Goal: Transaction & Acquisition: Download file/media

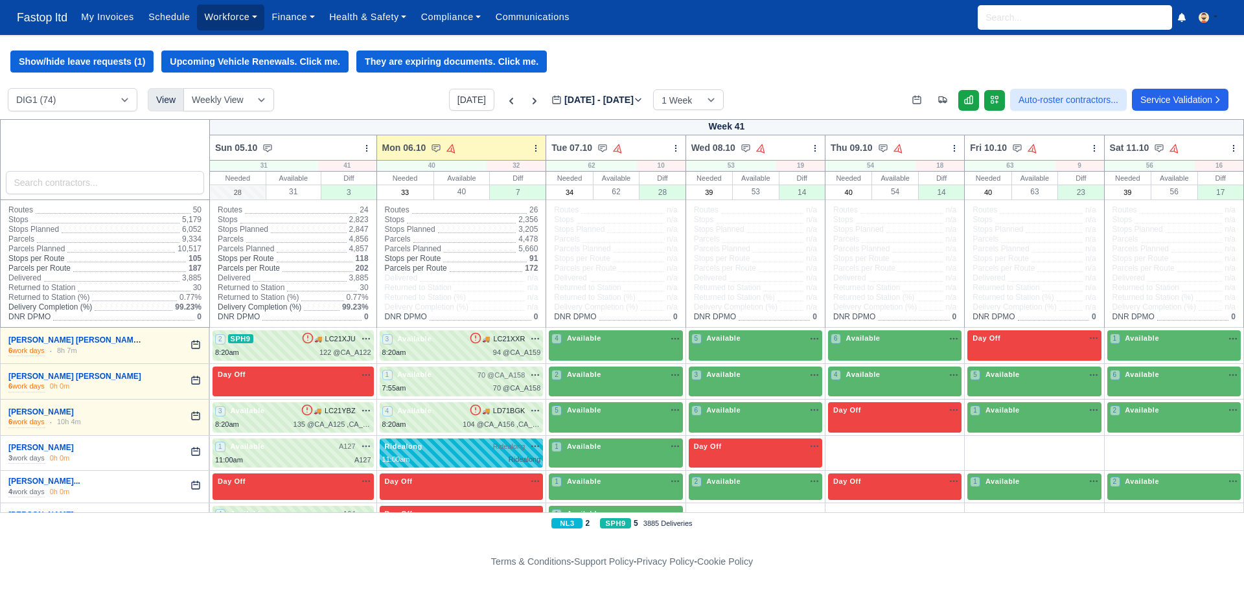
click at [219, 21] on link "Workforce" at bounding box center [230, 17] width 67 height 25
click at [231, 46] on link "Manpower" at bounding box center [255, 45] width 105 height 27
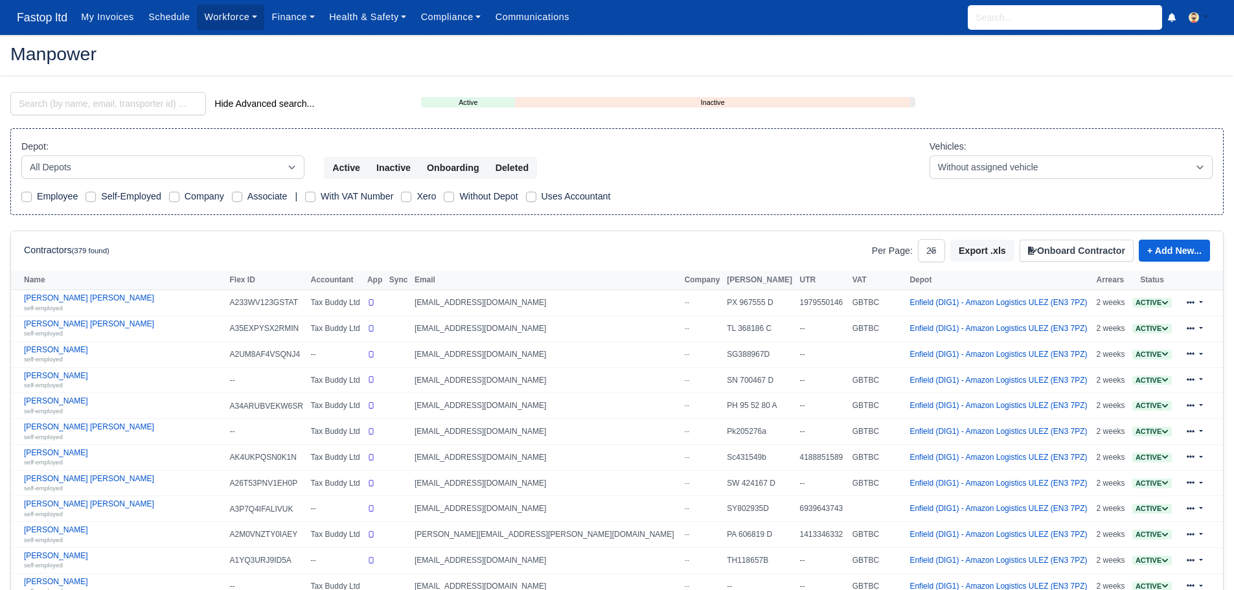
select select "25"
click at [115, 102] on input "search" at bounding box center [108, 103] width 196 height 23
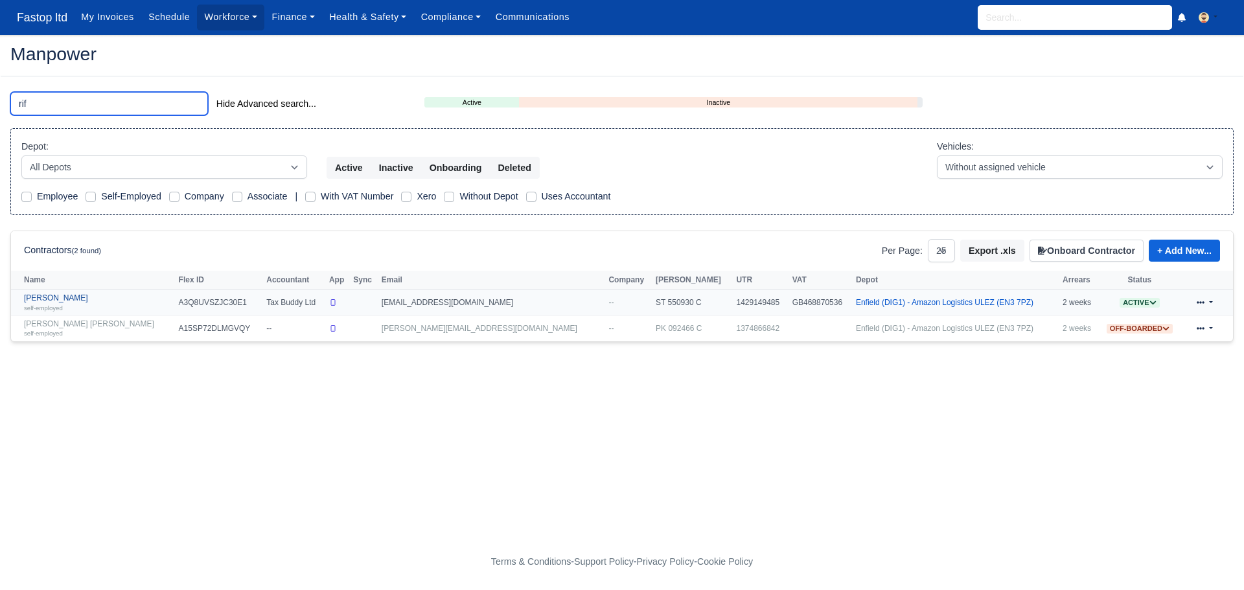
type input "rif"
click at [62, 298] on link "Rifat Uddin self-employed" at bounding box center [98, 302] width 148 height 19
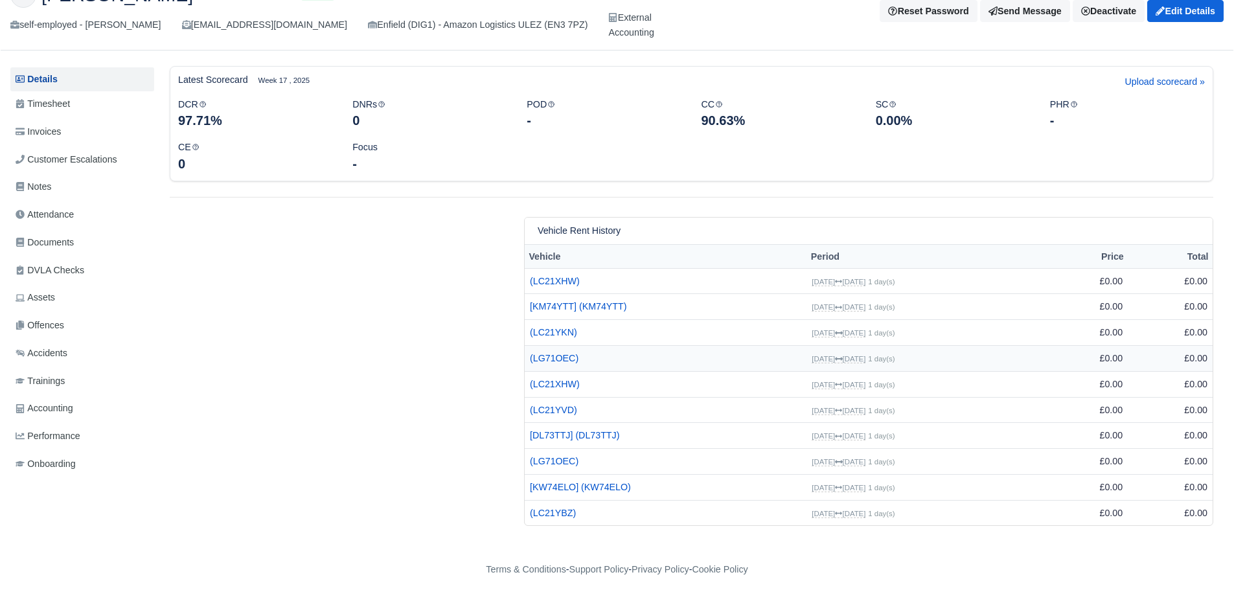
scroll to position [91, 0]
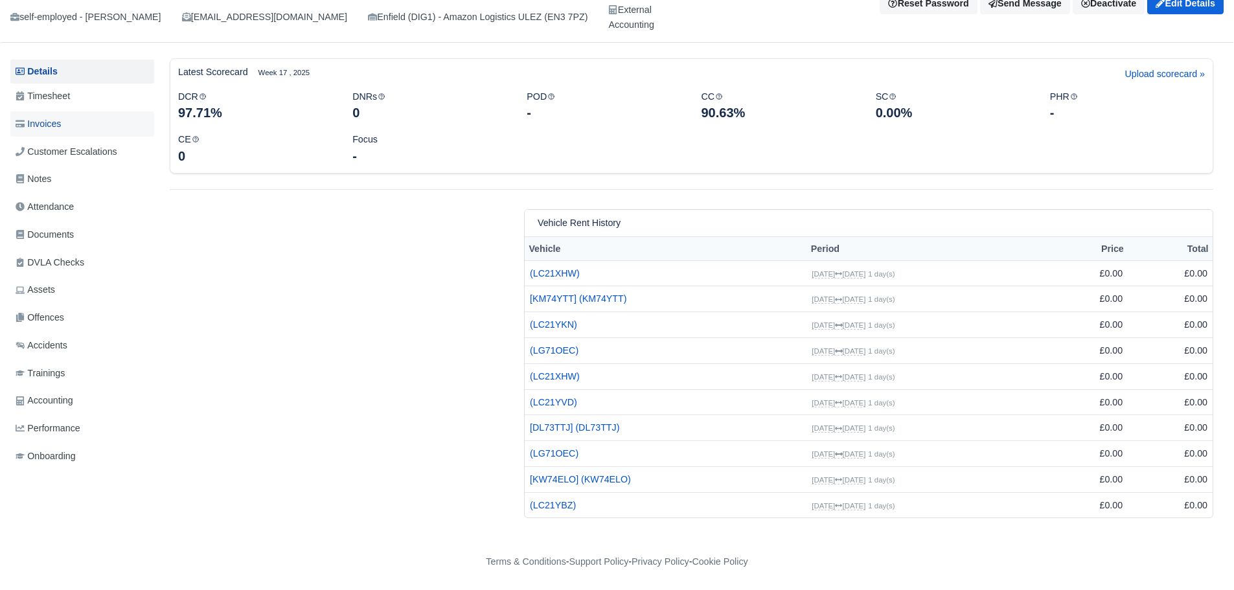
click at [50, 120] on span "Invoices" at bounding box center [38, 124] width 45 height 15
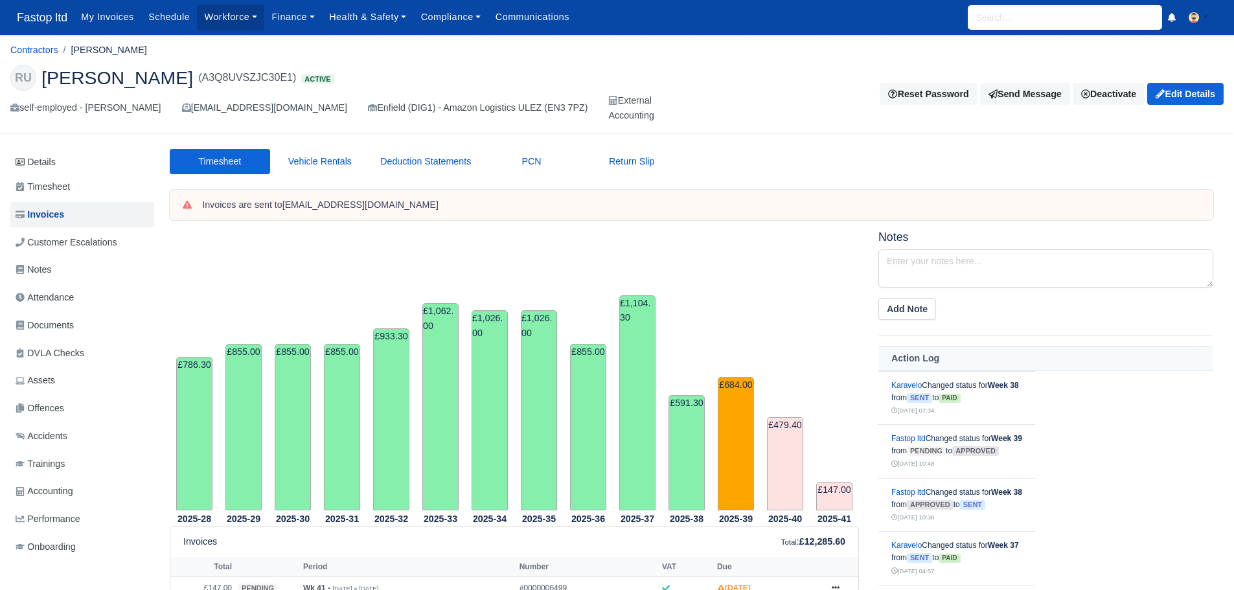
scroll to position [454, 0]
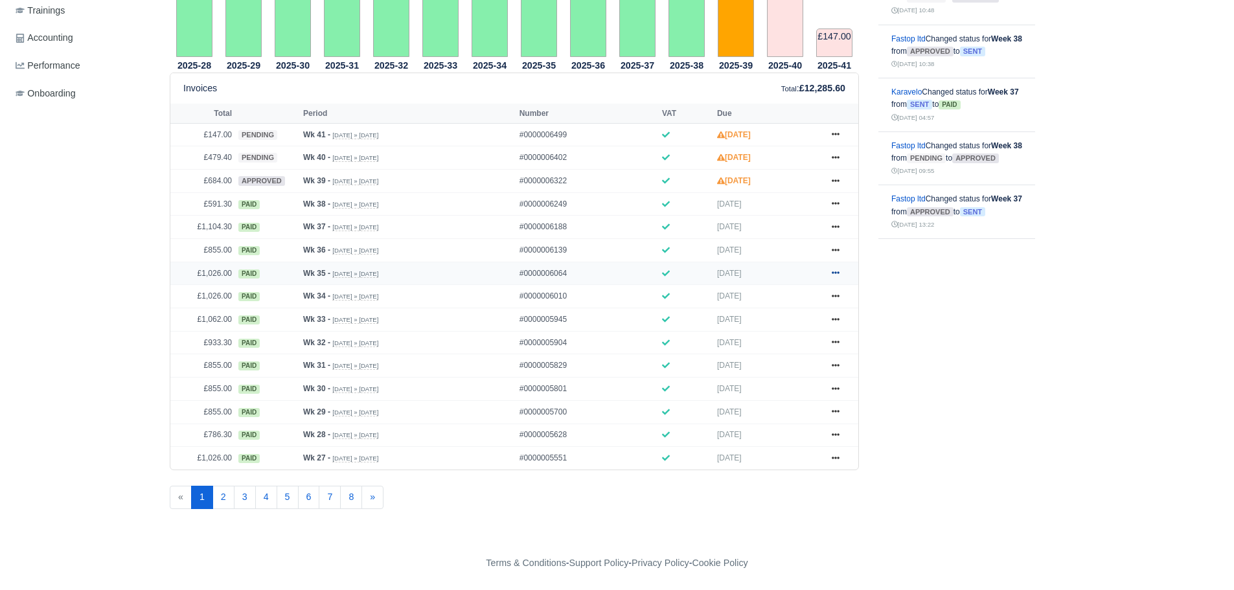
click at [832, 270] on icon at bounding box center [836, 273] width 8 height 8
click at [838, 198] on link at bounding box center [835, 204] width 19 height 16
click at [779, 229] on link "Show Invoice" at bounding box center [786, 227] width 115 height 27
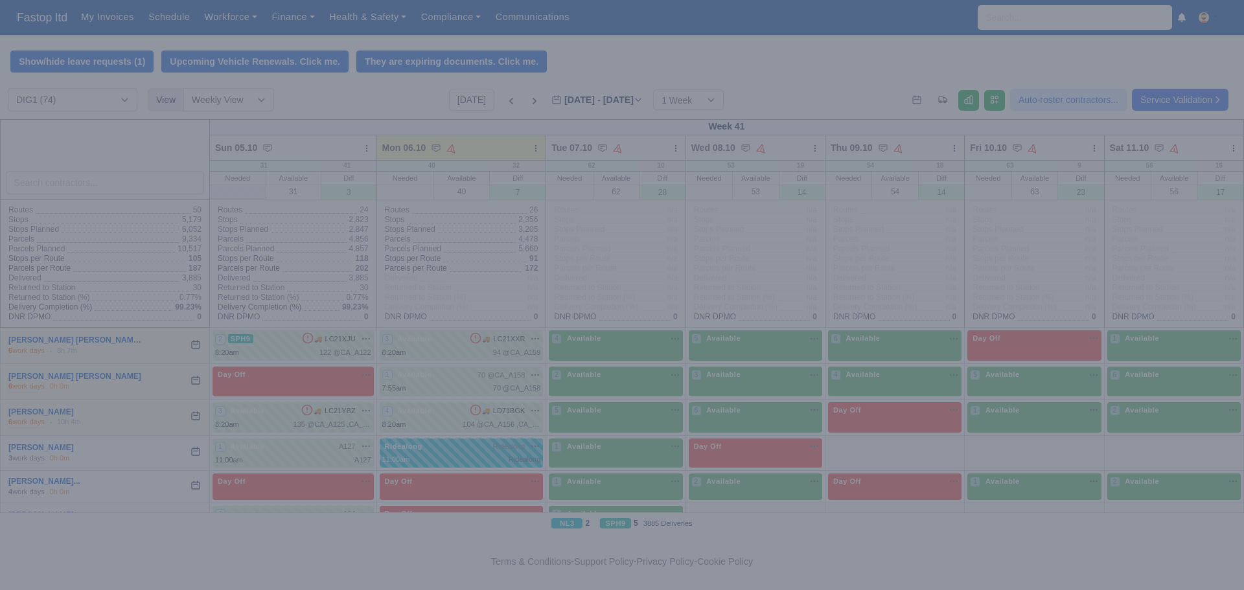
type input "2025-10-06"
type input "28"
type input "33"
type input "34"
type input "39"
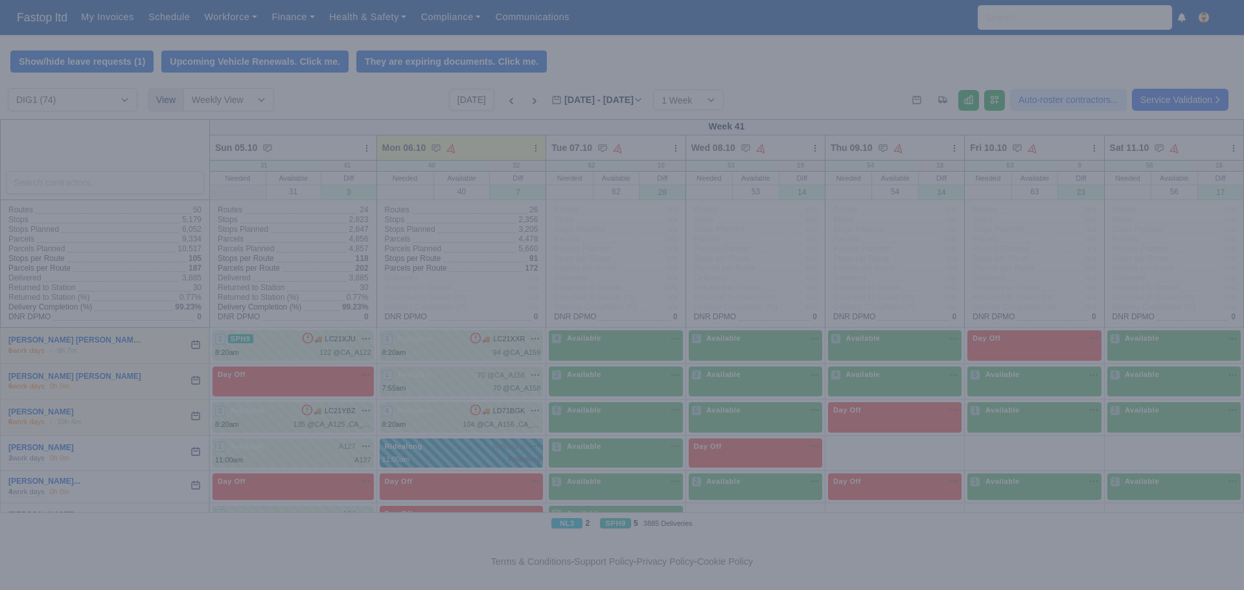
type input "40"
type input "39"
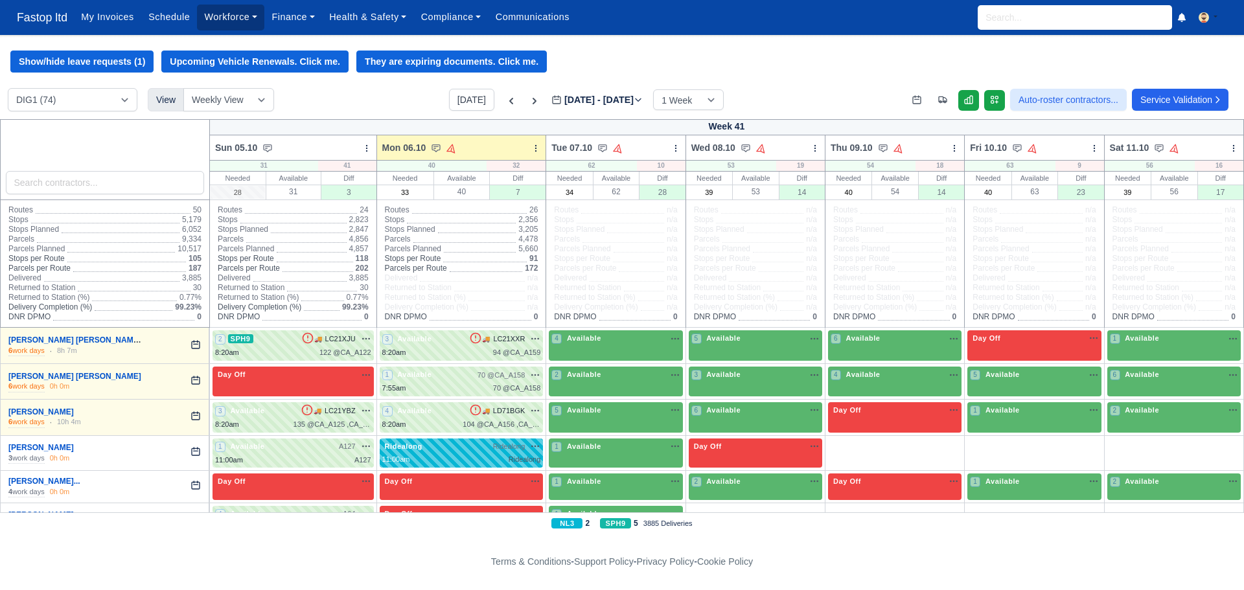
click at [221, 14] on link "Workforce" at bounding box center [230, 17] width 67 height 25
click at [231, 46] on link "Manpower" at bounding box center [255, 45] width 105 height 27
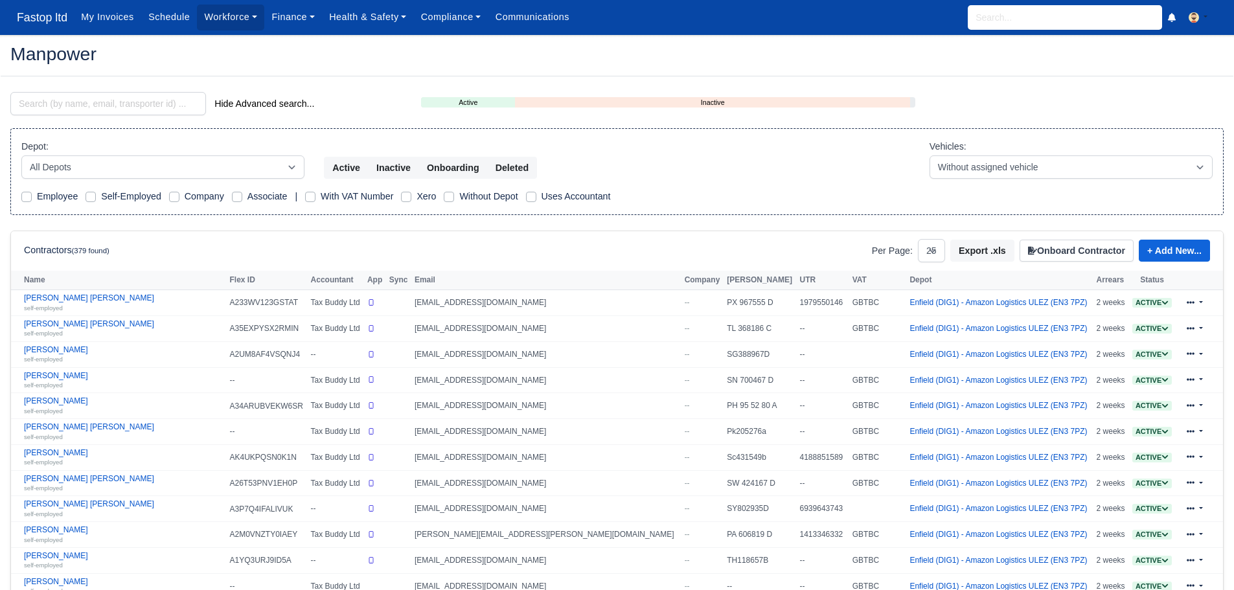
select select "25"
click at [58, 106] on input "search" at bounding box center [108, 103] width 196 height 23
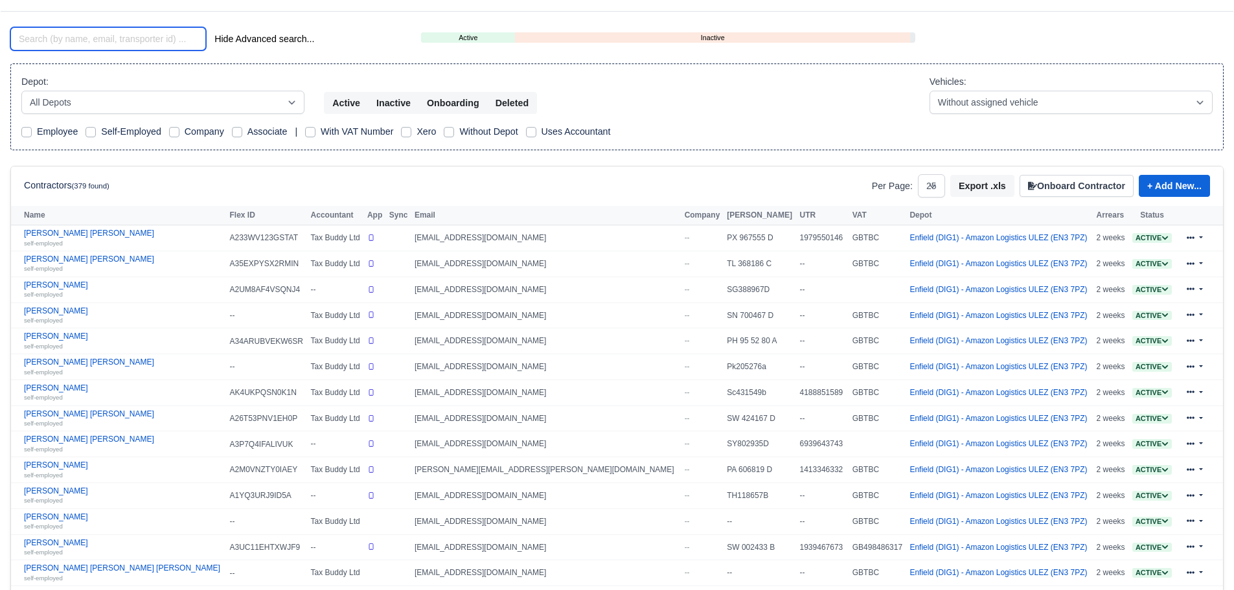
click at [169, 36] on input "search" at bounding box center [108, 38] width 196 height 23
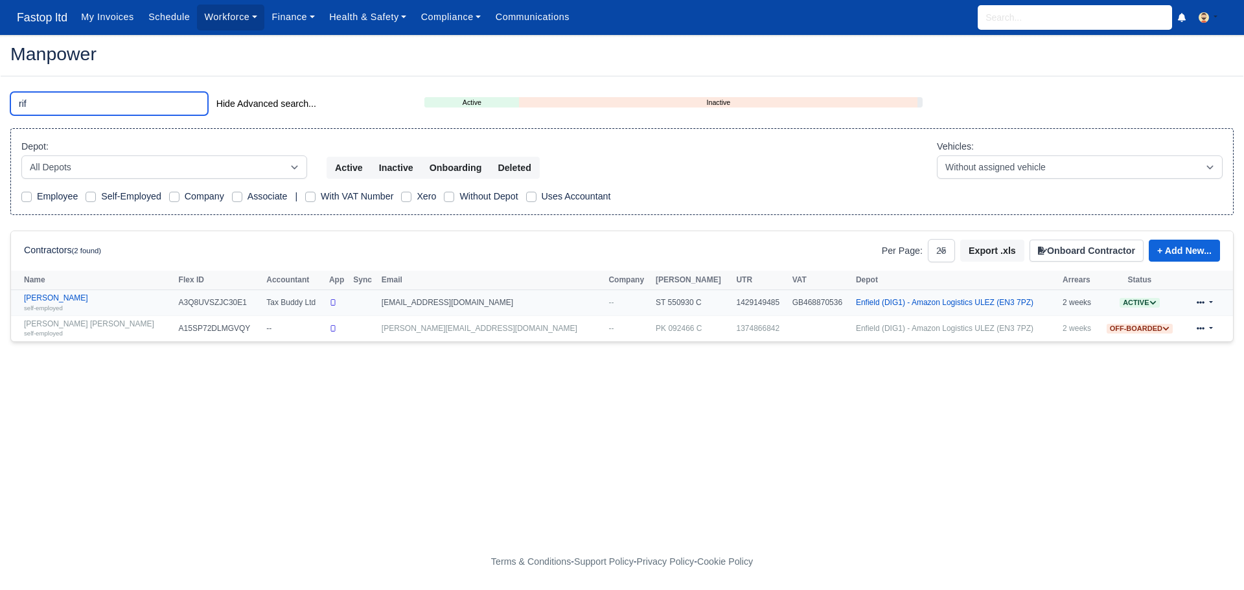
type input "rif"
click at [1212, 302] on link at bounding box center [1204, 302] width 30 height 19
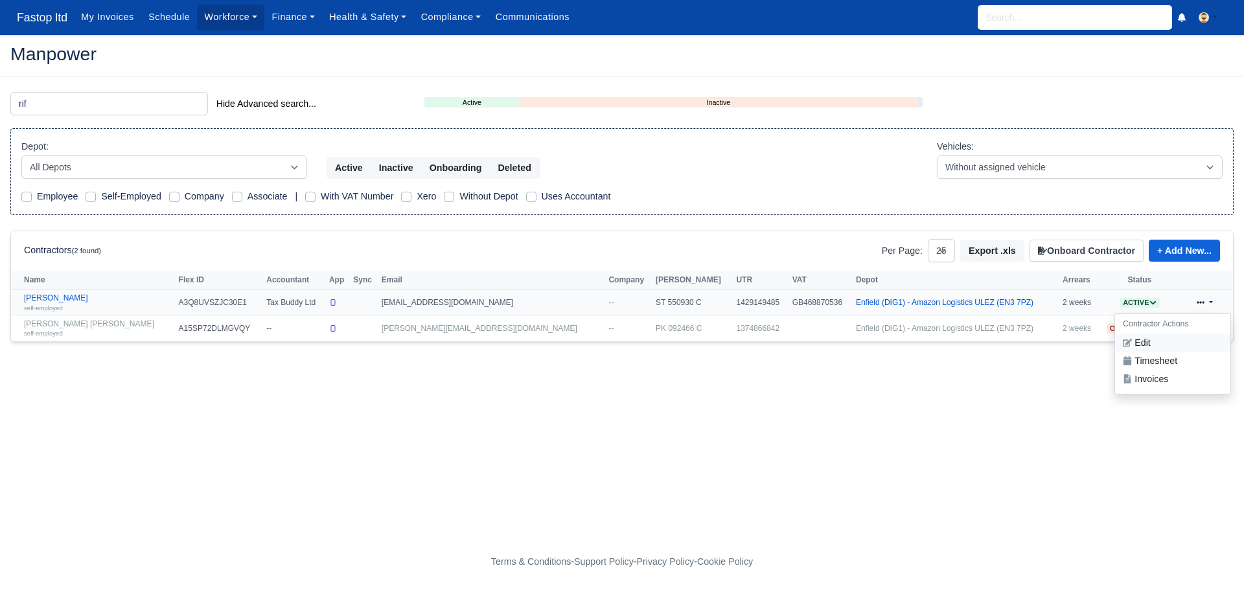
click at [1138, 342] on link "Edit" at bounding box center [1172, 343] width 115 height 18
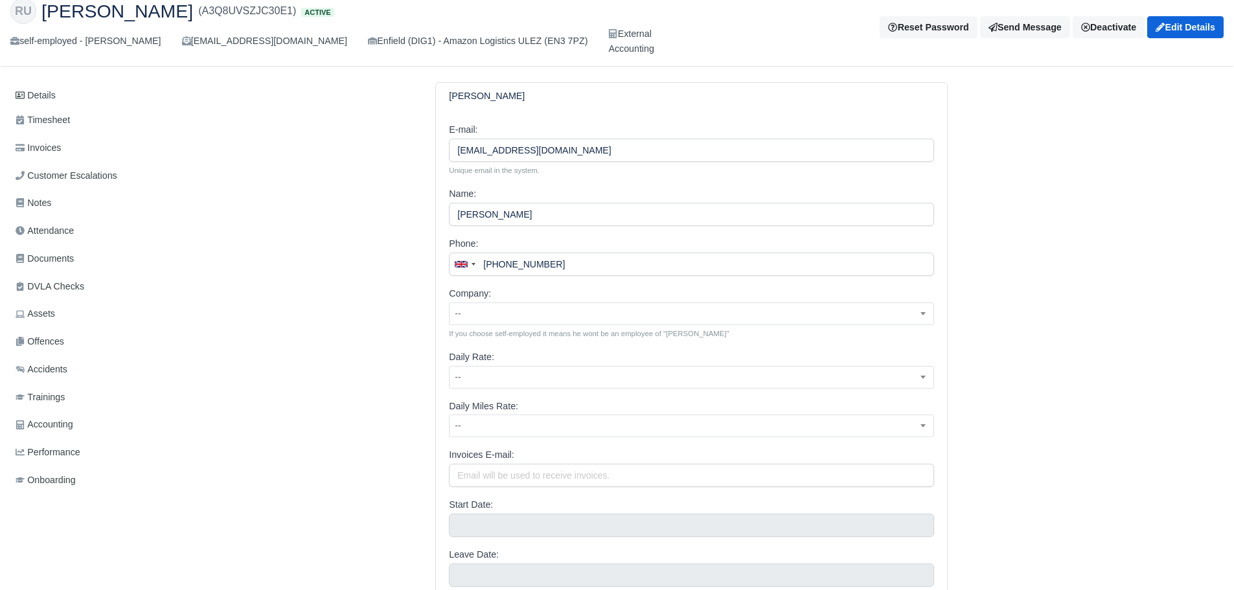
scroll to position [43, 0]
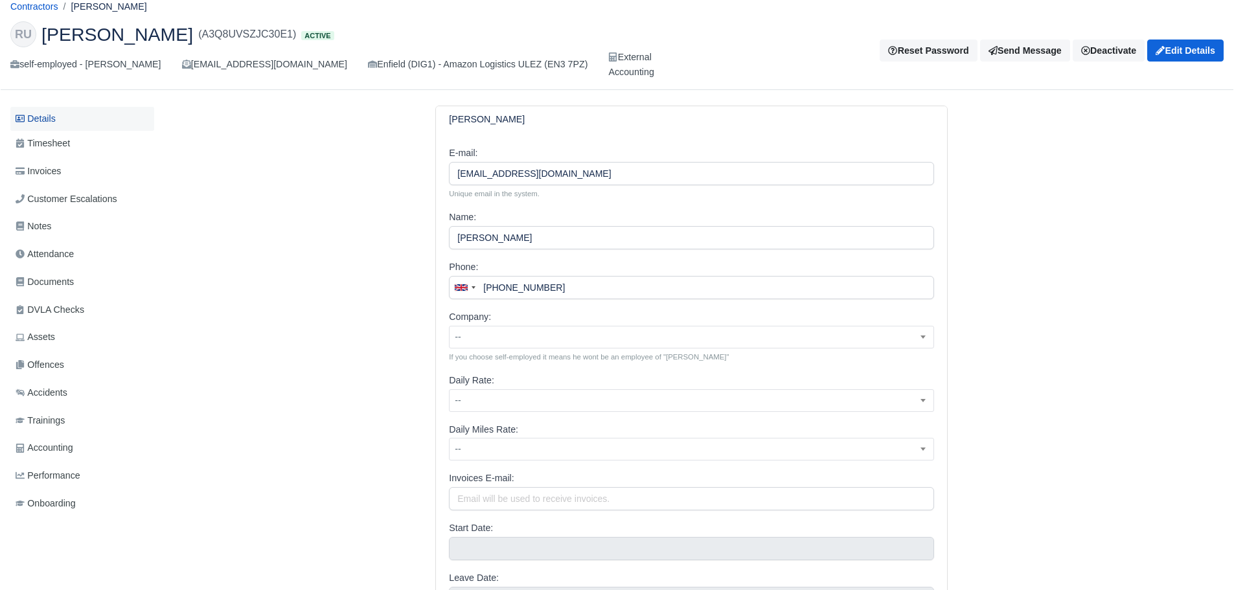
click at [54, 121] on link "Details" at bounding box center [82, 119] width 144 height 24
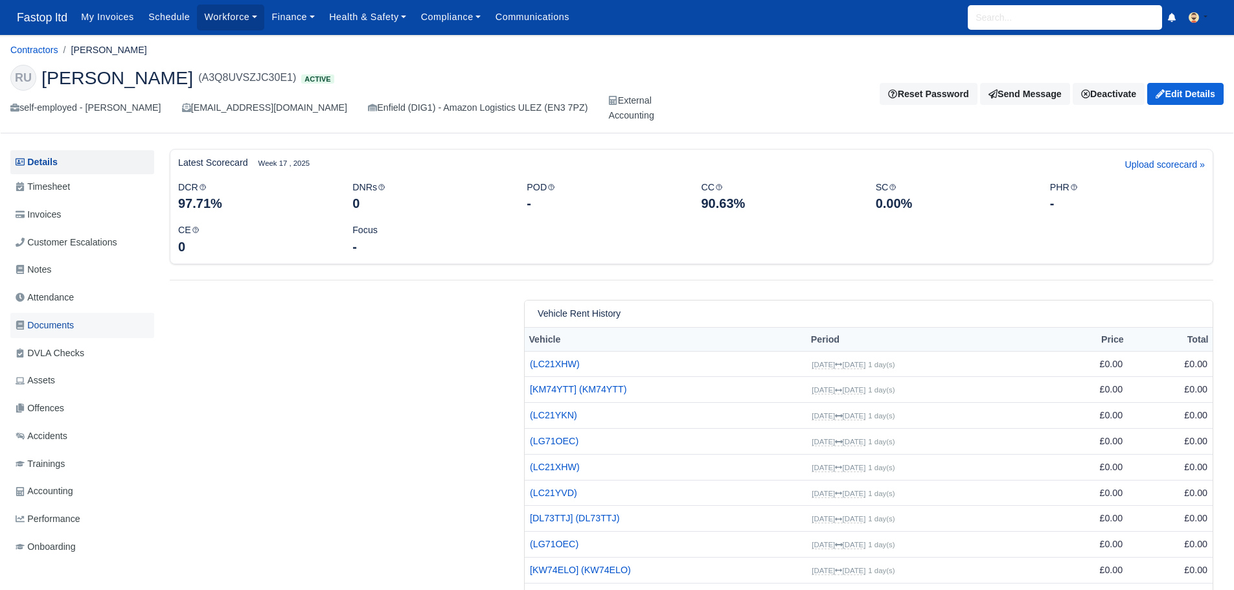
click at [62, 327] on span "Documents" at bounding box center [45, 325] width 58 height 15
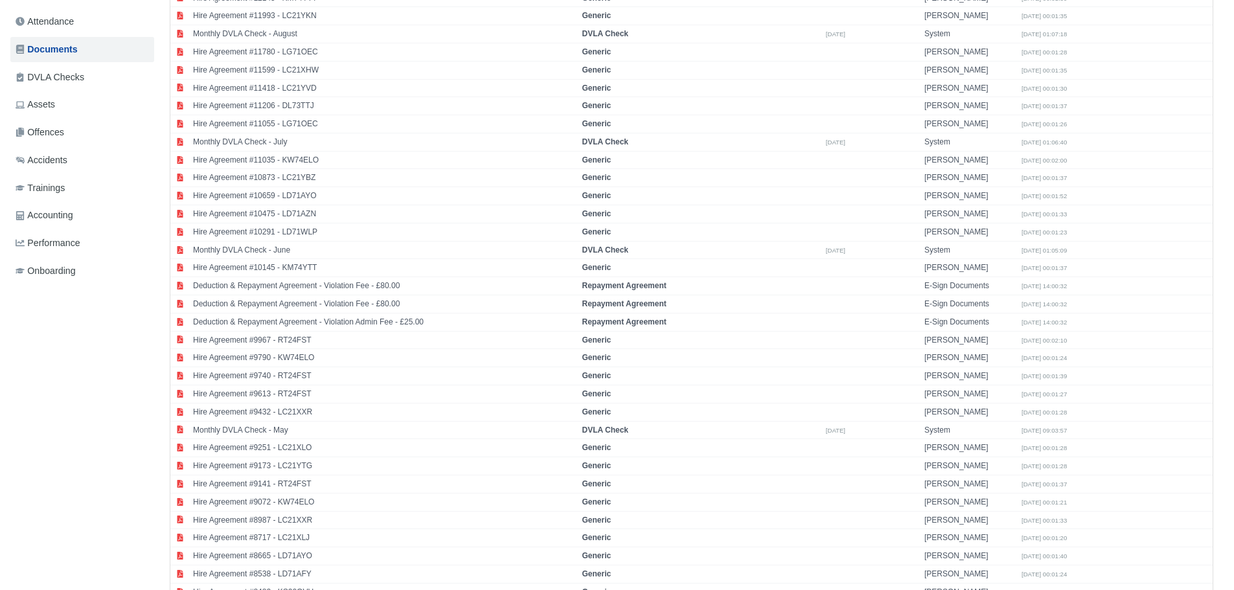
scroll to position [244, 0]
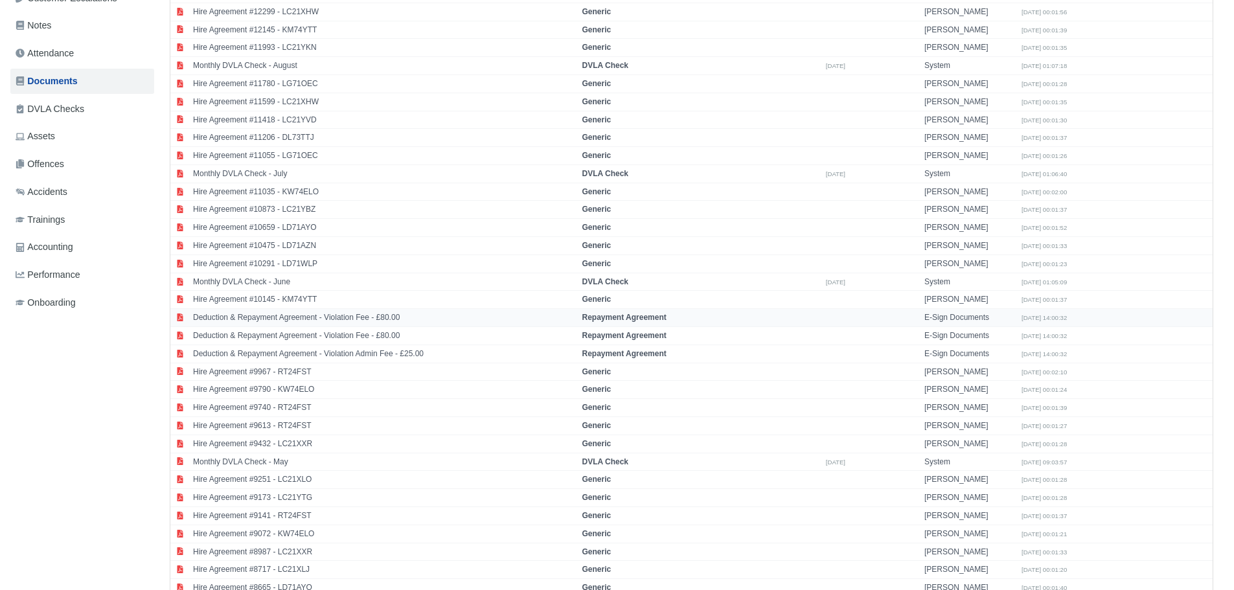
click at [607, 316] on strong "Repayment Agreement" at bounding box center [624, 317] width 84 height 9
select select "repayment-agreement"
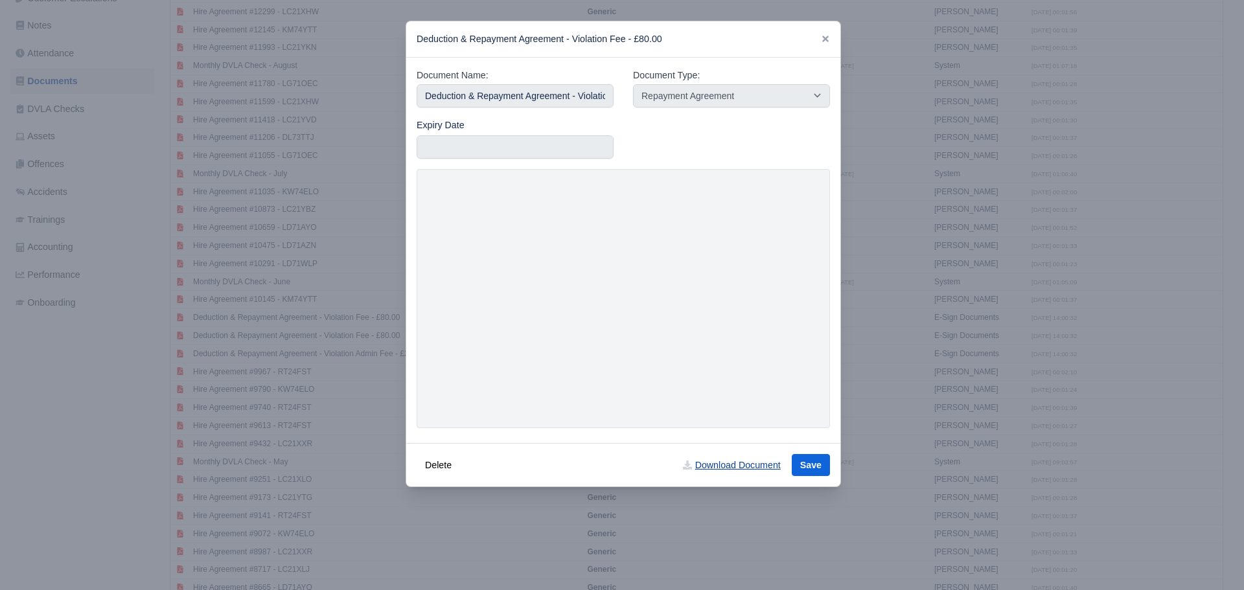
click at [733, 464] on link "Download Document" at bounding box center [731, 465] width 114 height 22
click at [821, 36] on icon at bounding box center [825, 38] width 9 height 9
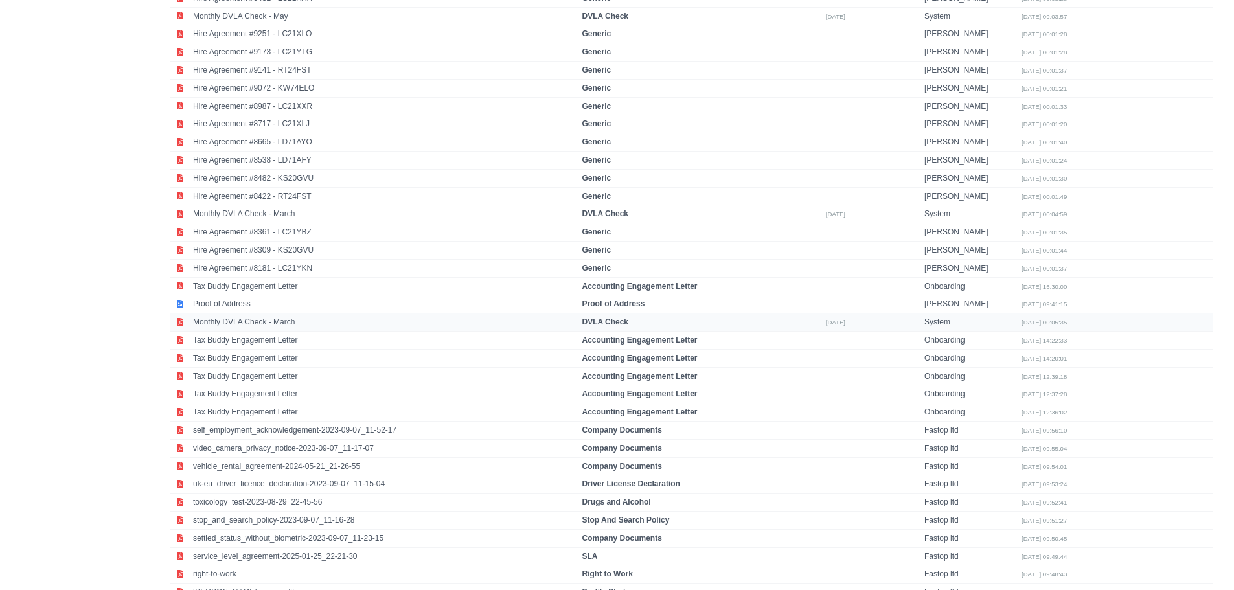
scroll to position [713, 0]
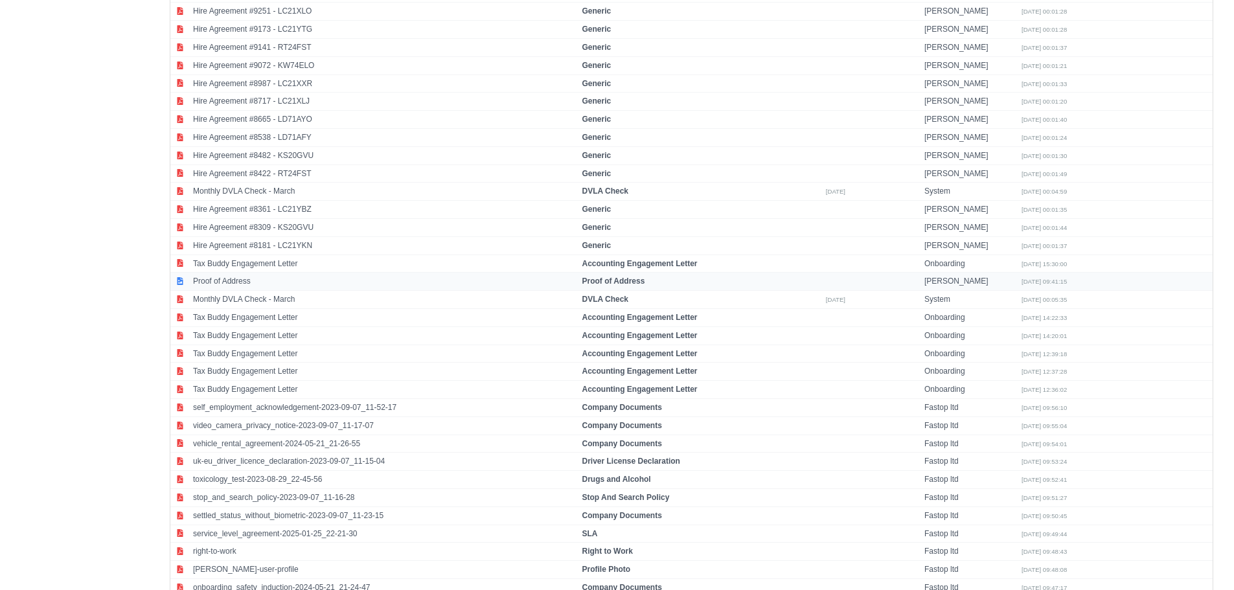
click at [625, 280] on strong "Proof of Address" at bounding box center [613, 281] width 63 height 9
select select "proof-of-address"
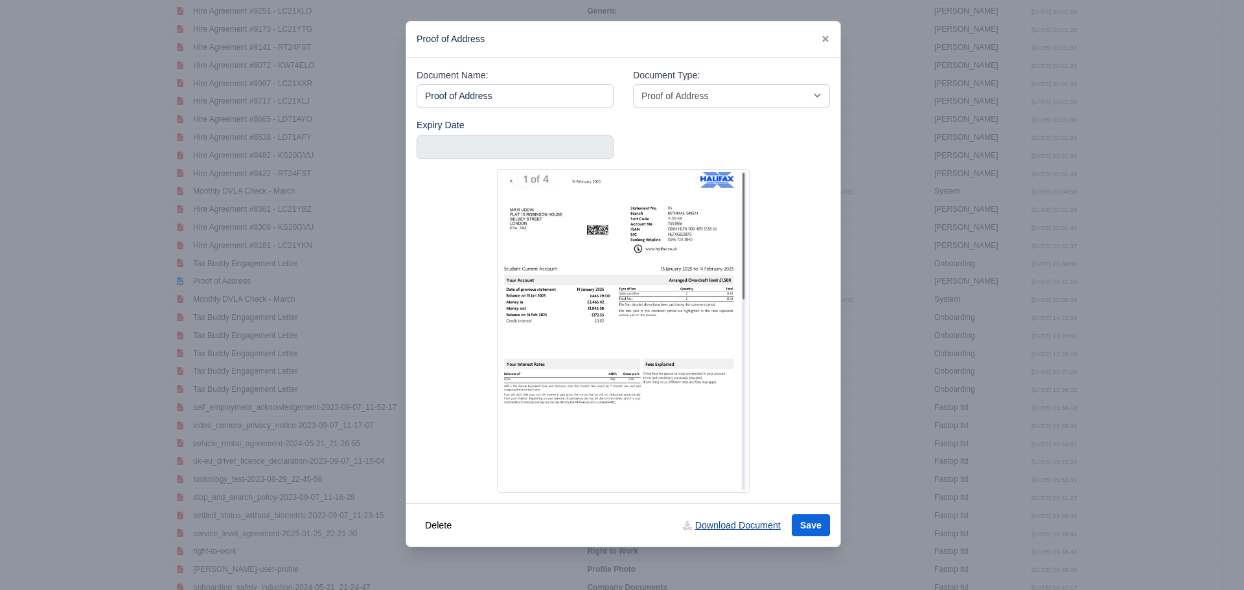
click at [726, 529] on link "Download Document" at bounding box center [731, 525] width 114 height 22
click at [823, 41] on icon at bounding box center [825, 39] width 6 height 6
